Goal: Navigation & Orientation: Go to known website

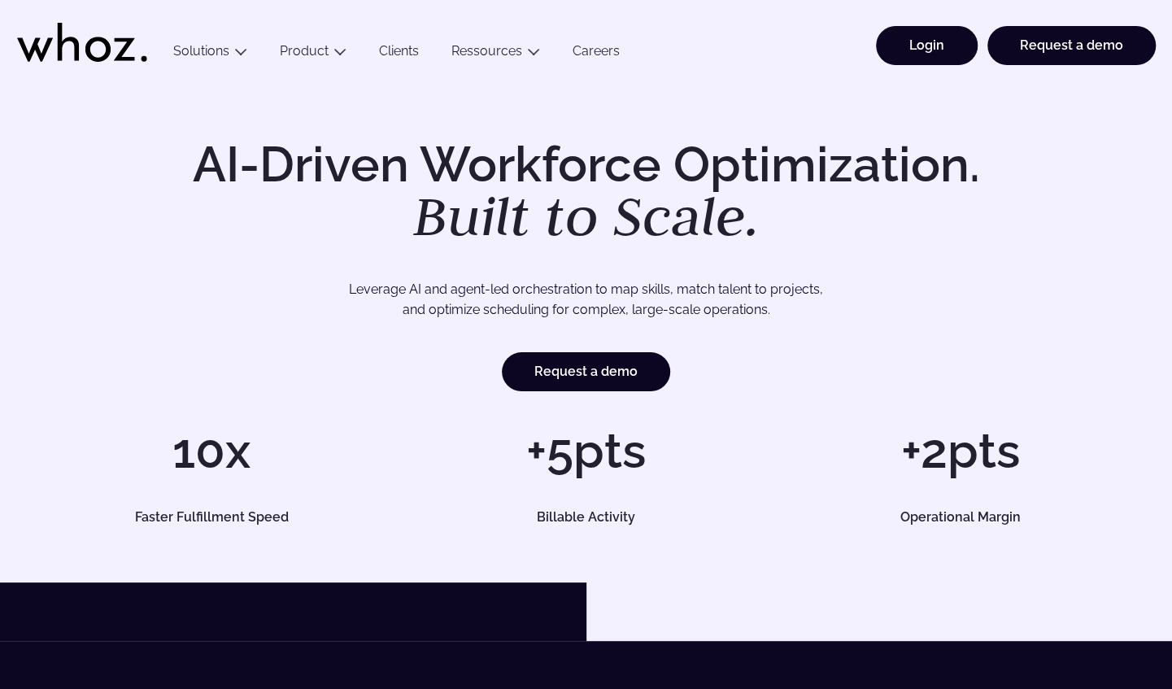
click at [923, 41] on link "Login" at bounding box center [927, 45] width 102 height 39
